Goal: Transaction & Acquisition: Book appointment/travel/reservation

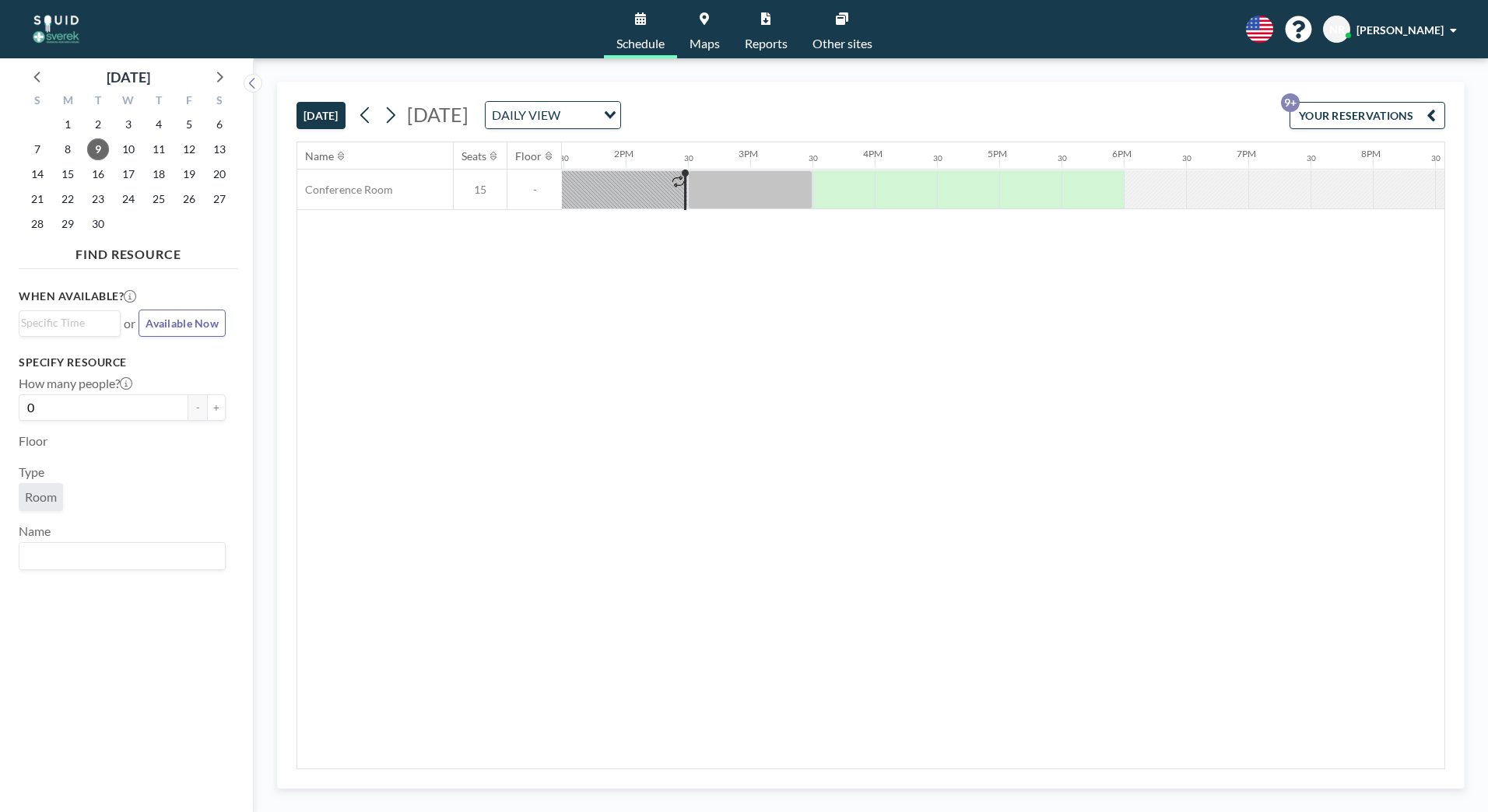
scroll to position [0, 1681]
click at [183, 174] on span "19" at bounding box center [189, 174] width 21 height 21
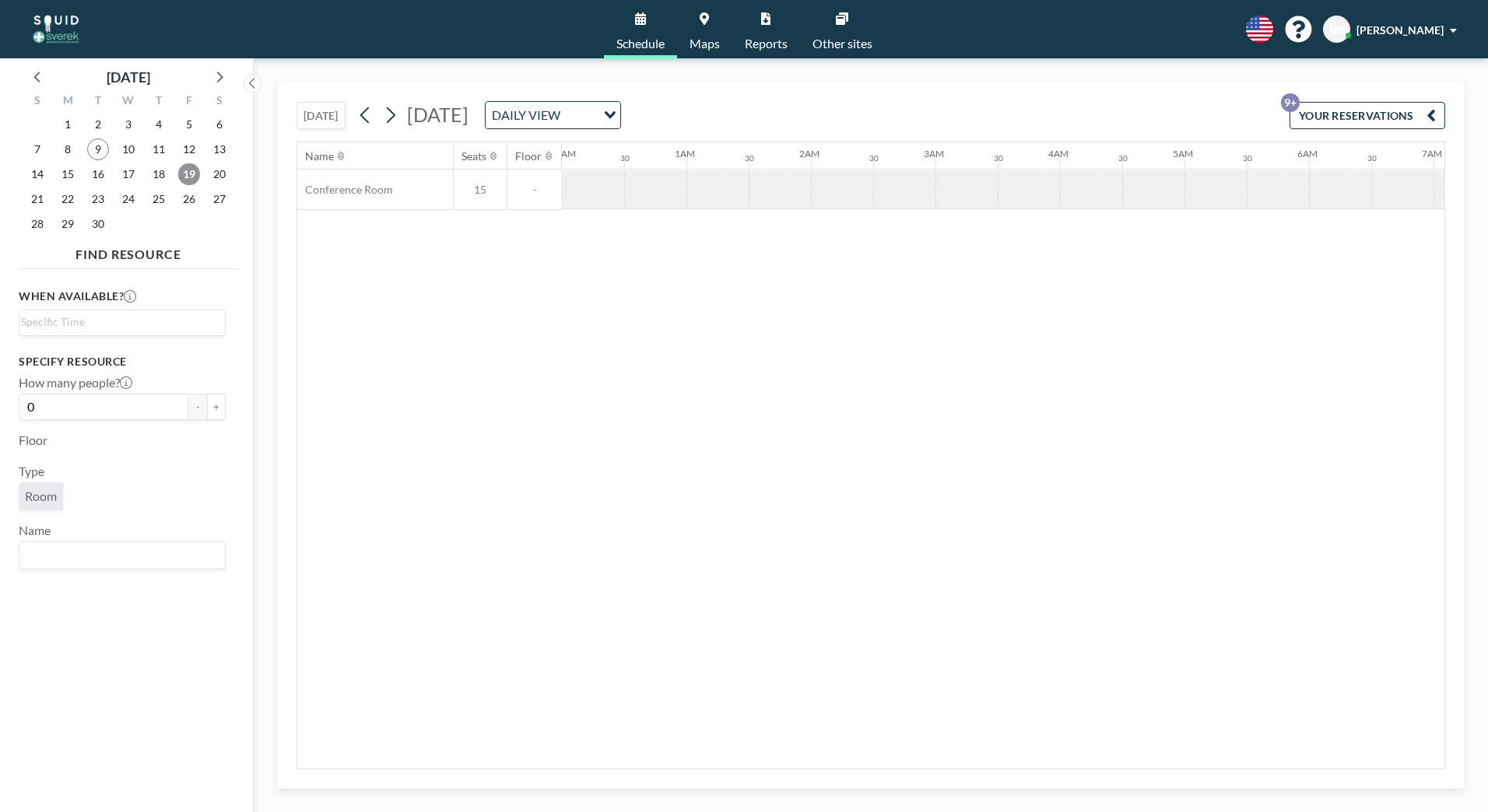
scroll to position [0, 934]
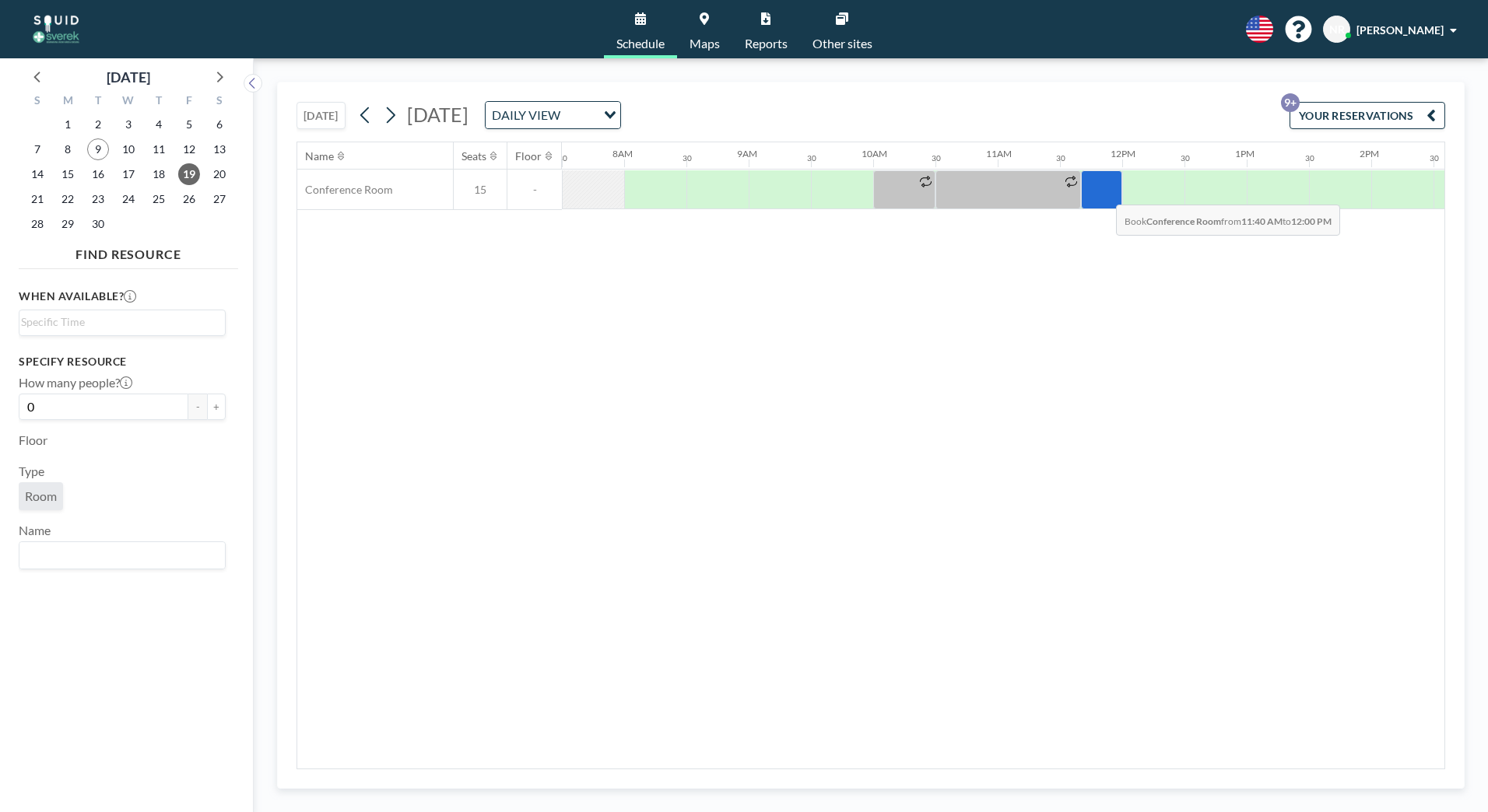
click at [1103, 193] on div at bounding box center [1101, 190] width 41 height 39
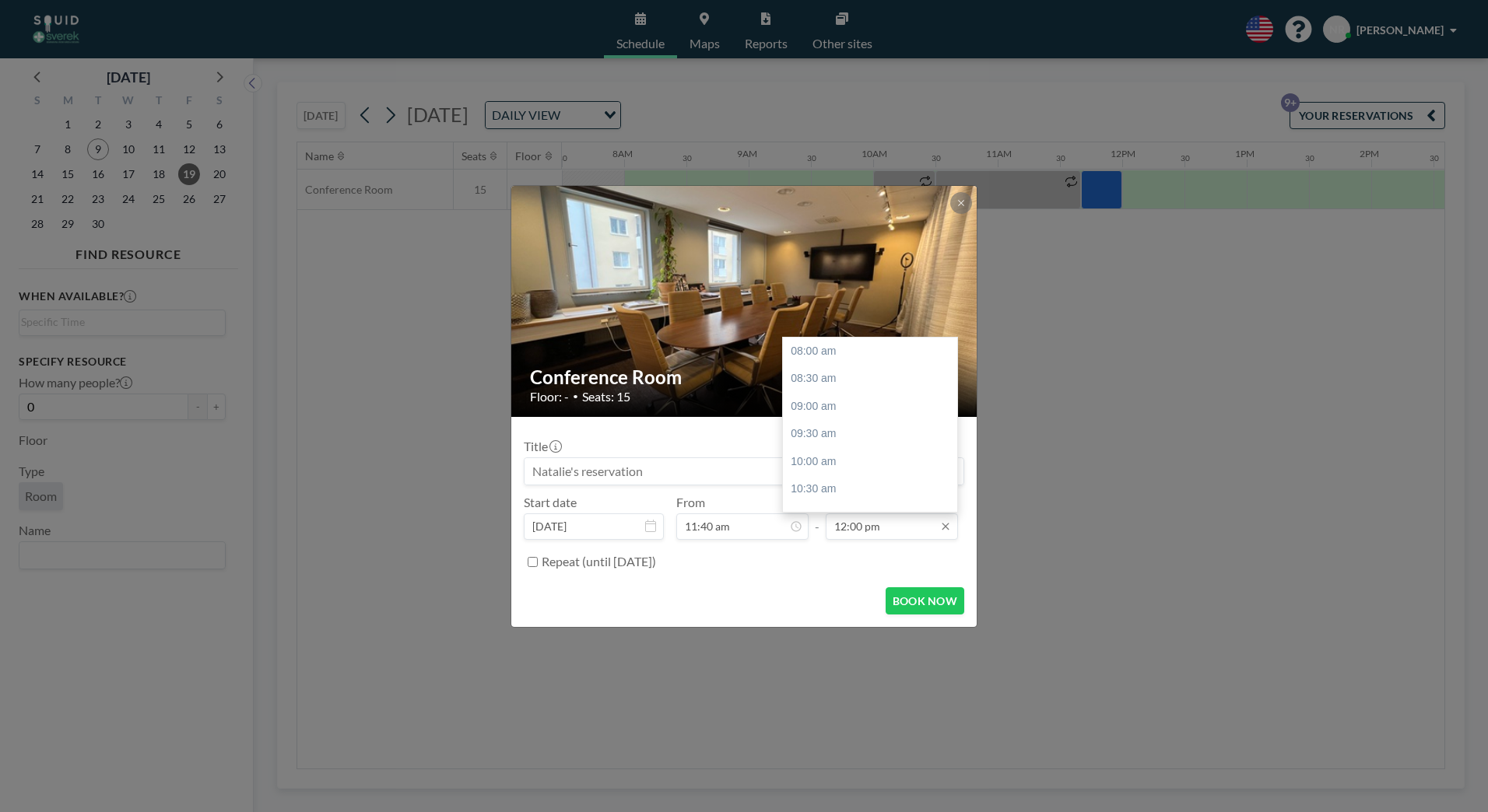
scroll to position [222, 0]
click at [848, 528] on input "12:00 pm" at bounding box center [891, 527] width 132 height 26
click at [843, 529] on input "12:00 pm" at bounding box center [891, 527] width 132 height 26
click at [847, 524] on input "12:00 pm" at bounding box center [891, 527] width 132 height 26
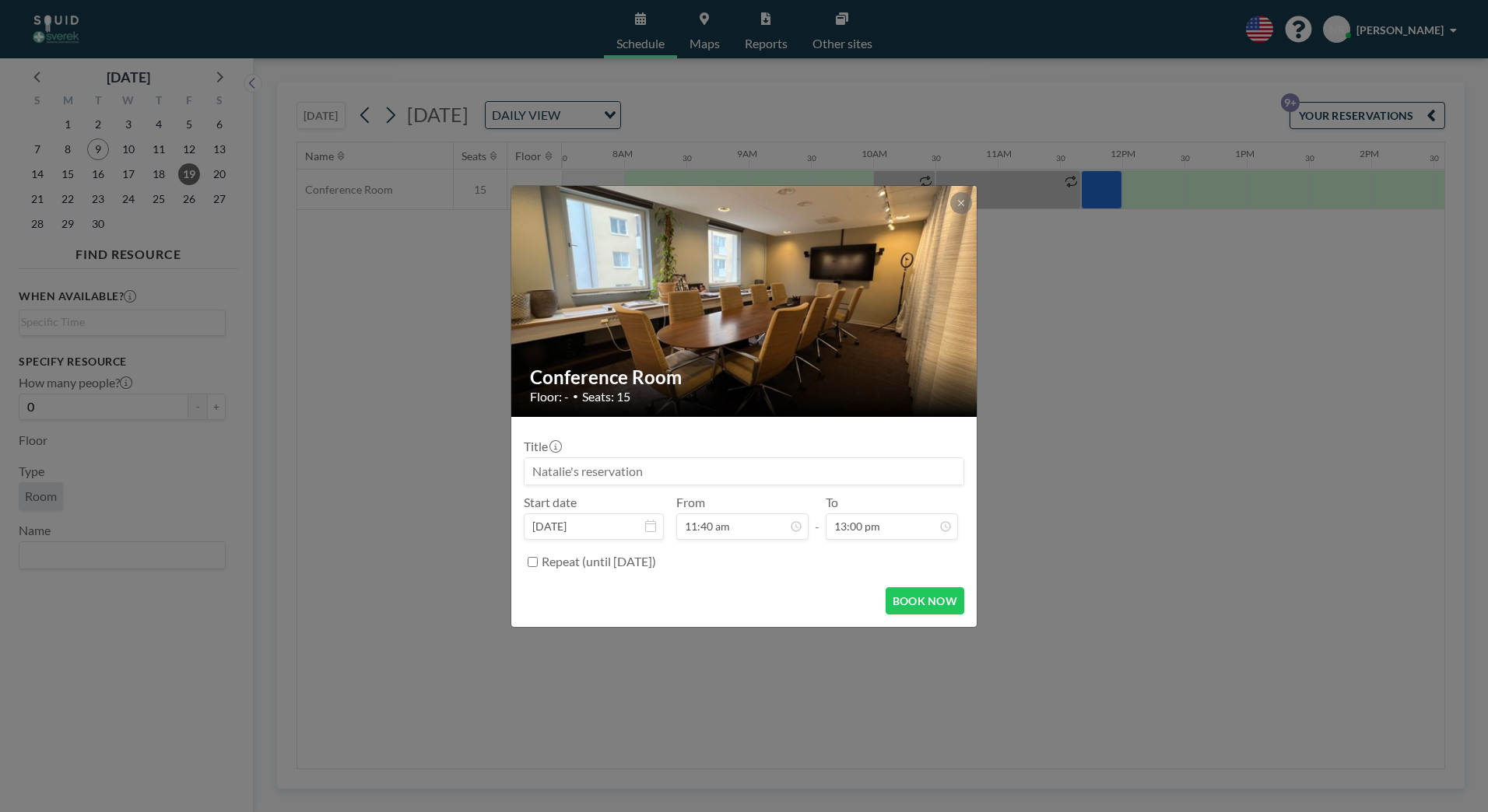
type input "01:00 pm"
click at [627, 472] on input at bounding box center [744, 472] width 439 height 26
type input "BK/EKO/[PERSON_NAME]"
click at [927, 603] on button "BOOK NOW" at bounding box center [924, 601] width 78 height 27
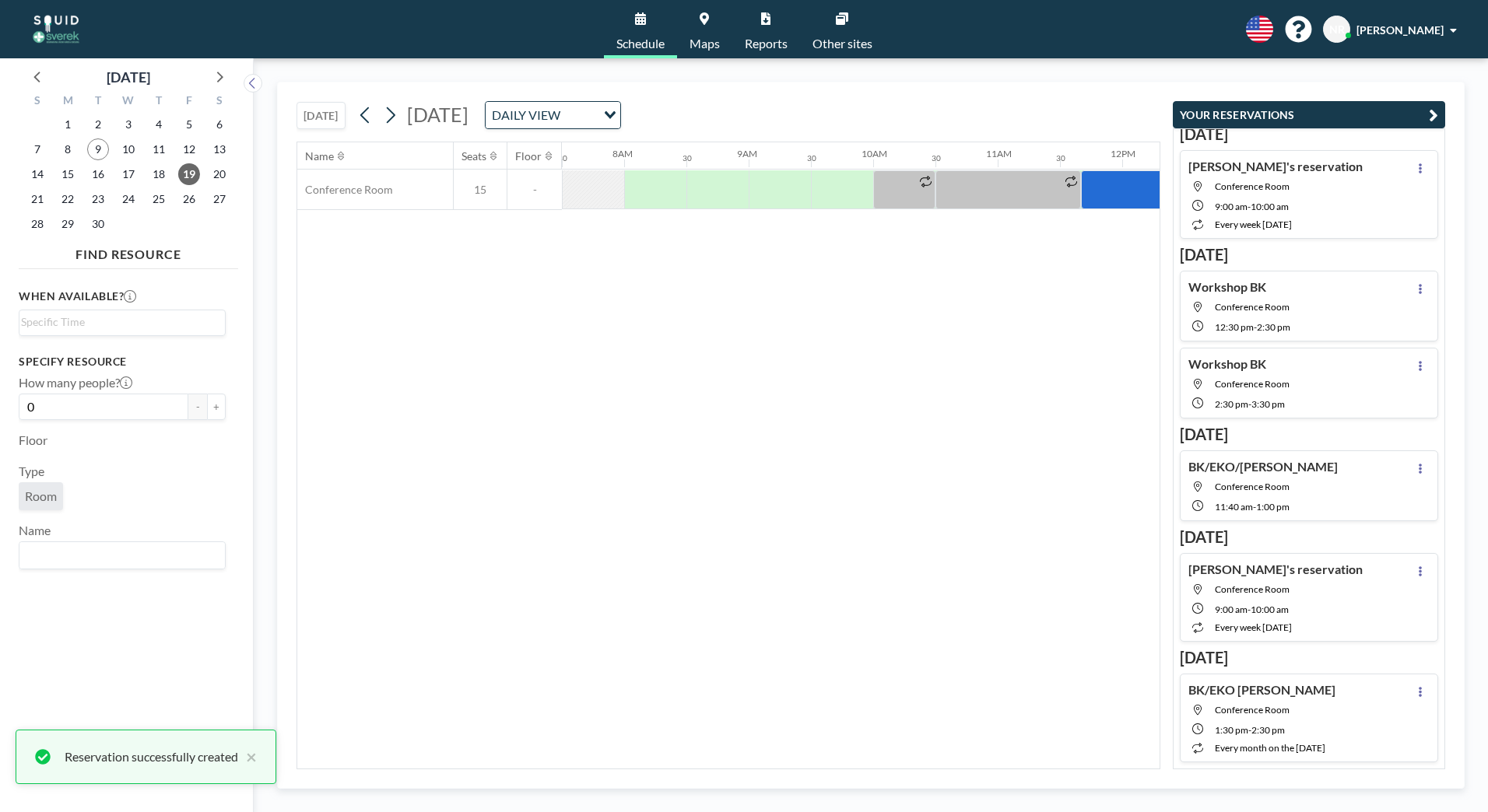
scroll to position [247, 0]
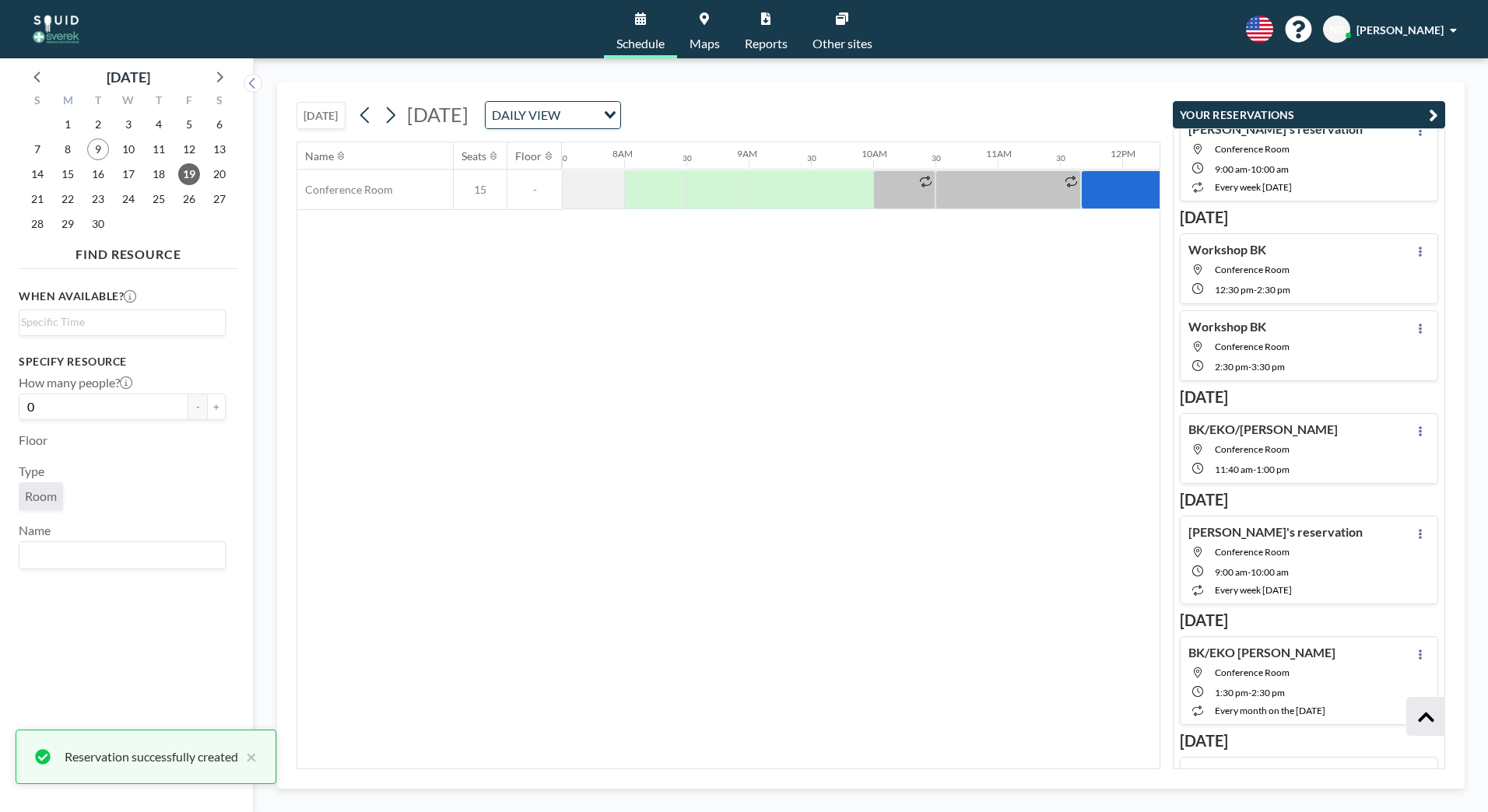
click at [1039, 422] on div "Name Seats Floor 12AM 30 1AM 30 2AM 30 3AM 30 4AM 30 5AM 30 6AM 30 7AM 30 8AM 3…" at bounding box center [729, 456] width 862 height 627
click at [1435, 118] on icon "button" at bounding box center [1433, 115] width 9 height 19
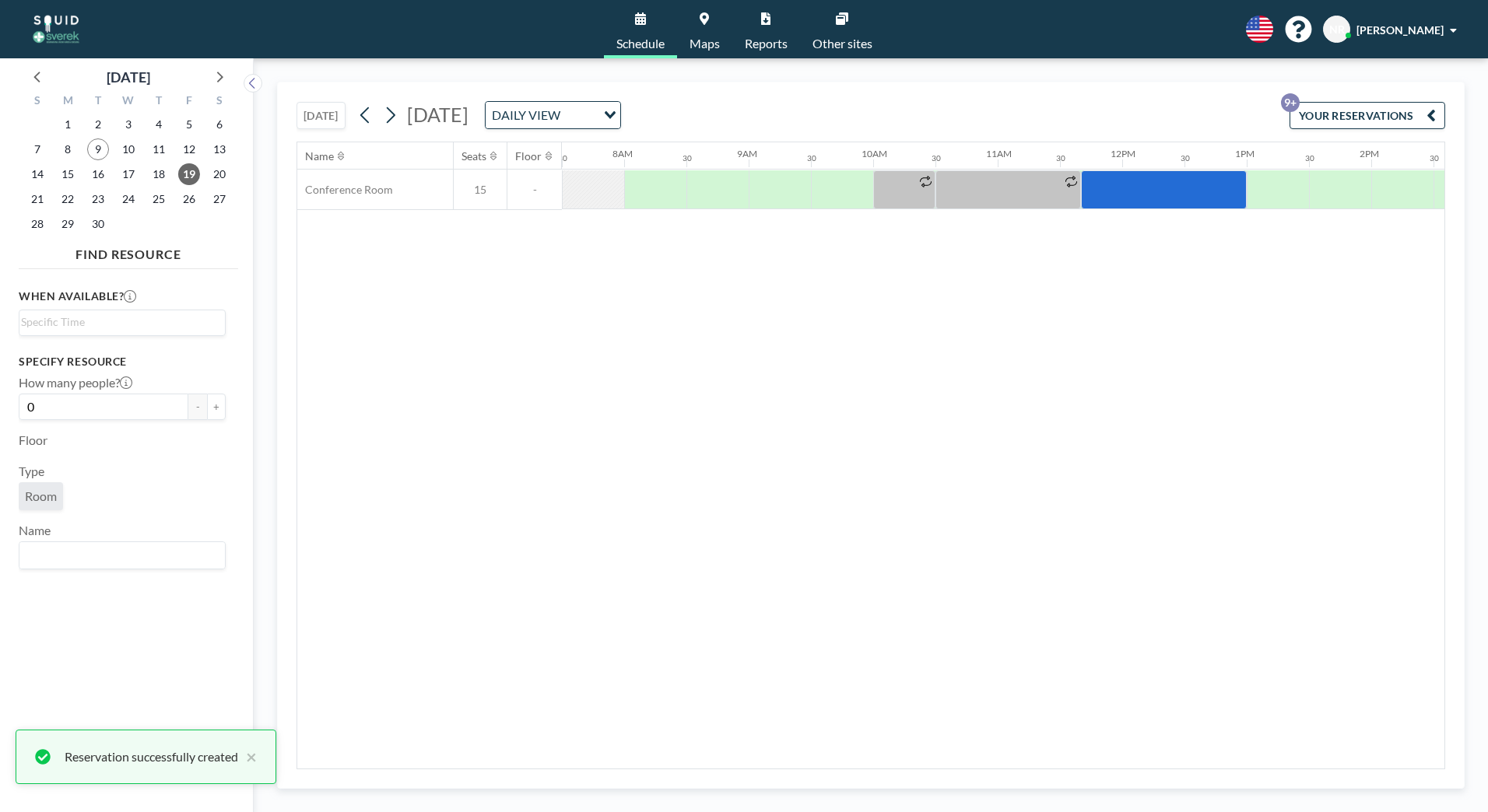
drag, startPoint x: 1194, startPoint y: 302, endPoint x: 1182, endPoint y: 251, distance: 52.4
click at [1182, 251] on div "Name Seats Floor 12AM 30 1AM 30 2AM 30 3AM 30 4AM 30 5AM 30 6AM 30 7AM 30 8AM 3…" at bounding box center [871, 456] width 1147 height 627
